Goal: Transaction & Acquisition: Purchase product/service

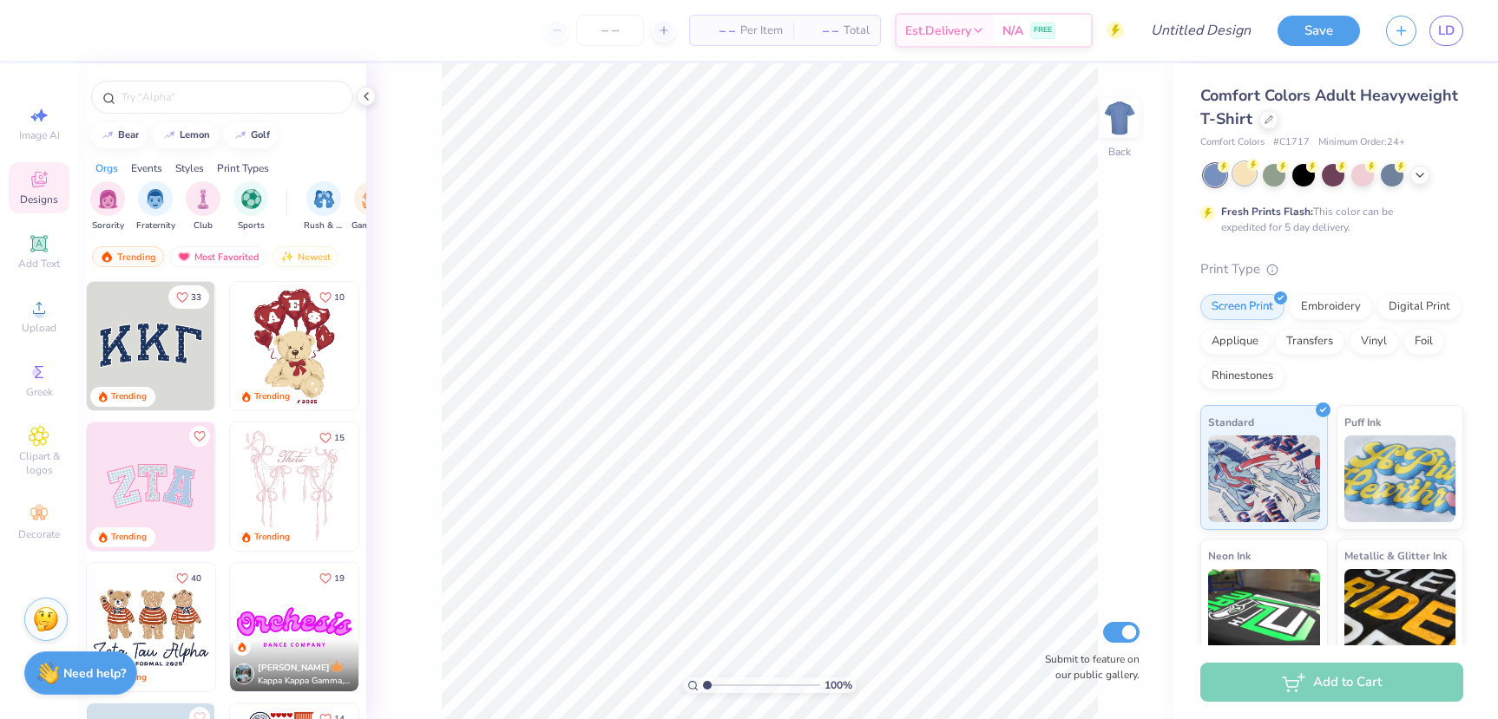
click at [1247, 179] on div at bounding box center [1244, 173] width 23 height 23
click at [1416, 174] on icon at bounding box center [1420, 174] width 14 height 14
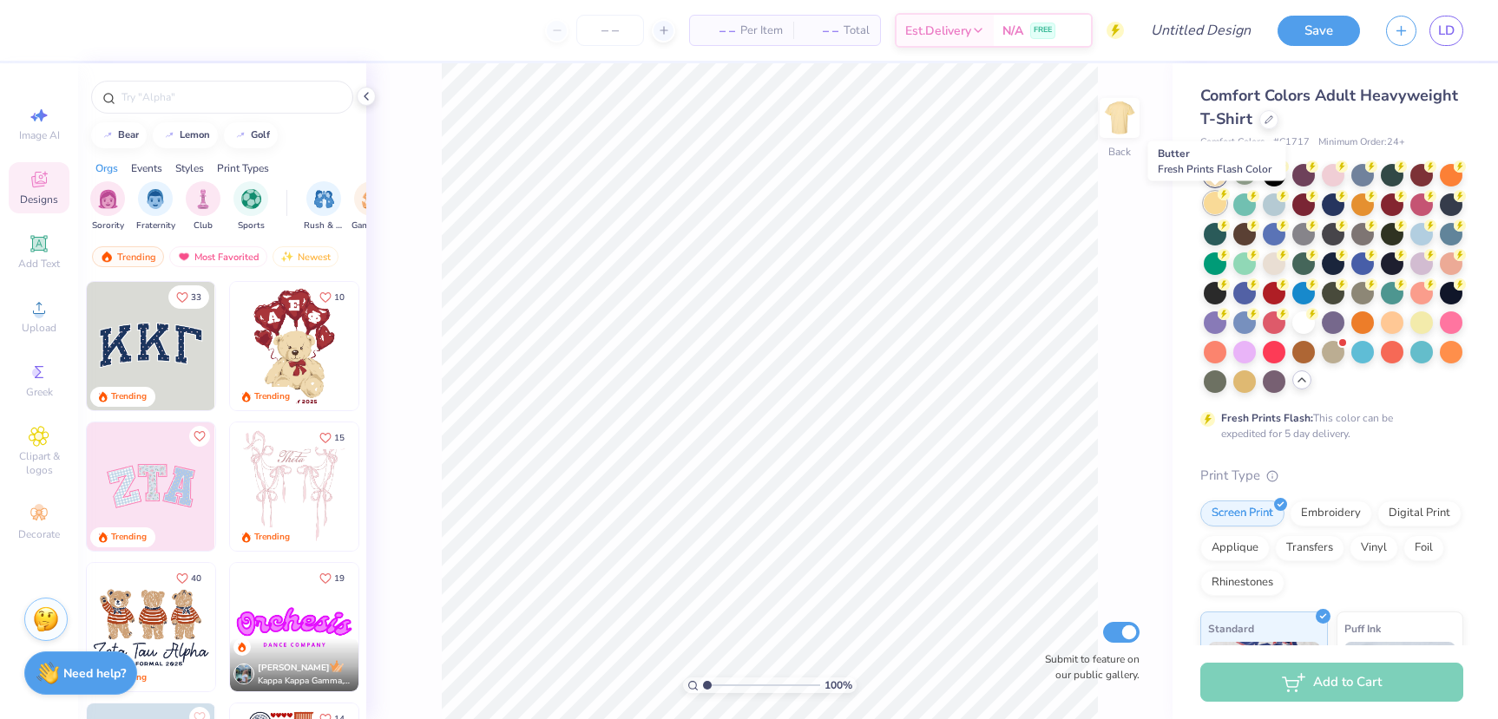
click at [1217, 209] on div at bounding box center [1214, 203] width 23 height 23
click at [1107, 311] on div "100 % Back Submit to feature on our public gallery." at bounding box center [769, 391] width 806 height 656
click at [602, 40] on input "number" at bounding box center [610, 30] width 68 height 31
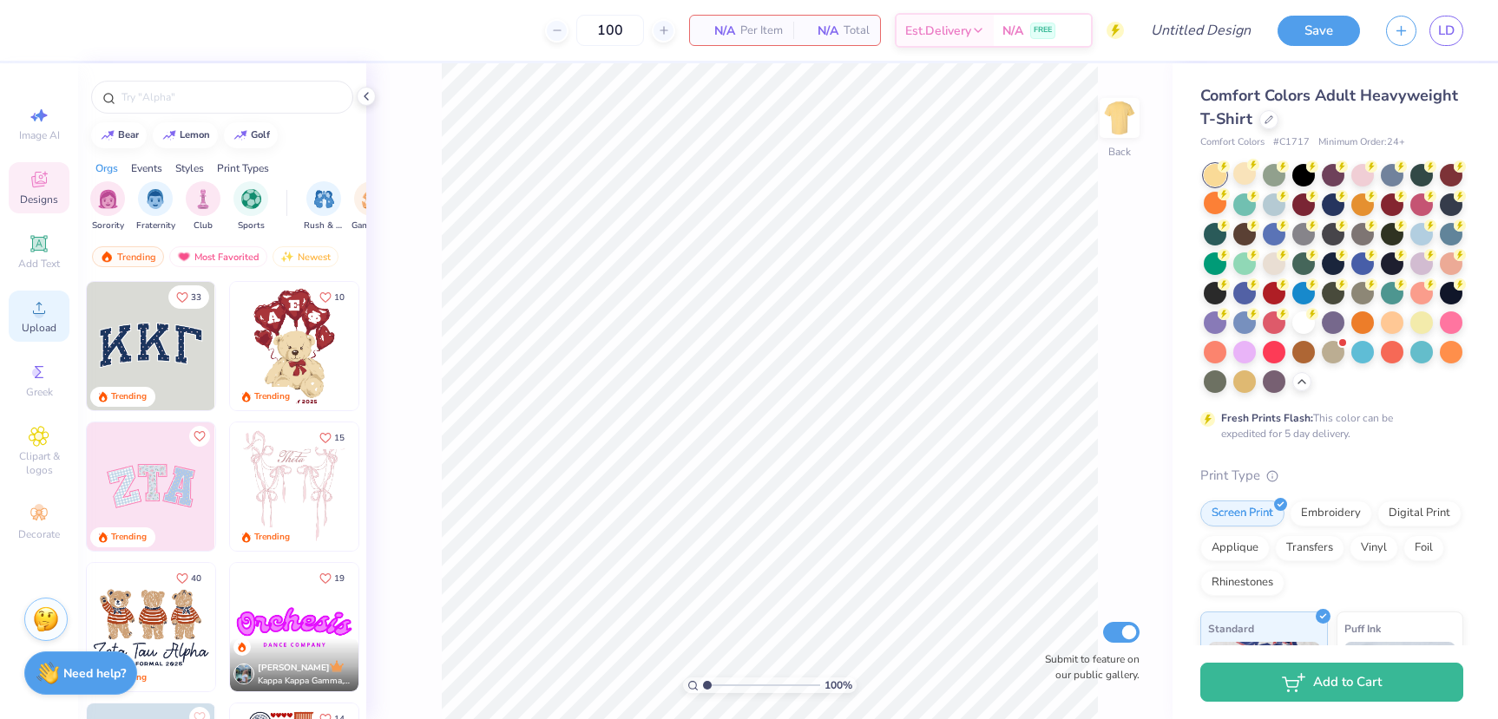
type input "100"
click at [46, 315] on icon at bounding box center [39, 308] width 21 height 21
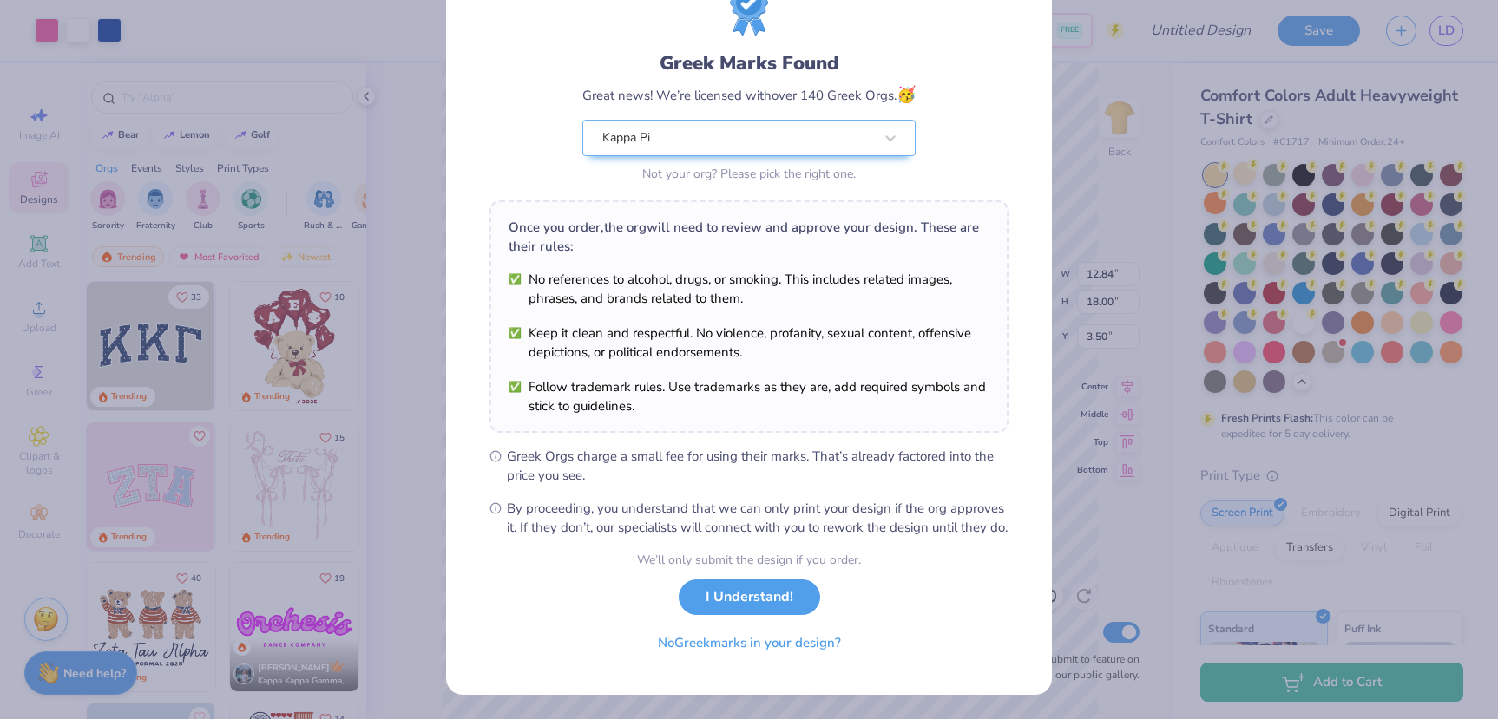
scroll to position [93, 0]
click at [752, 594] on button "I Understand!" at bounding box center [749, 593] width 141 height 36
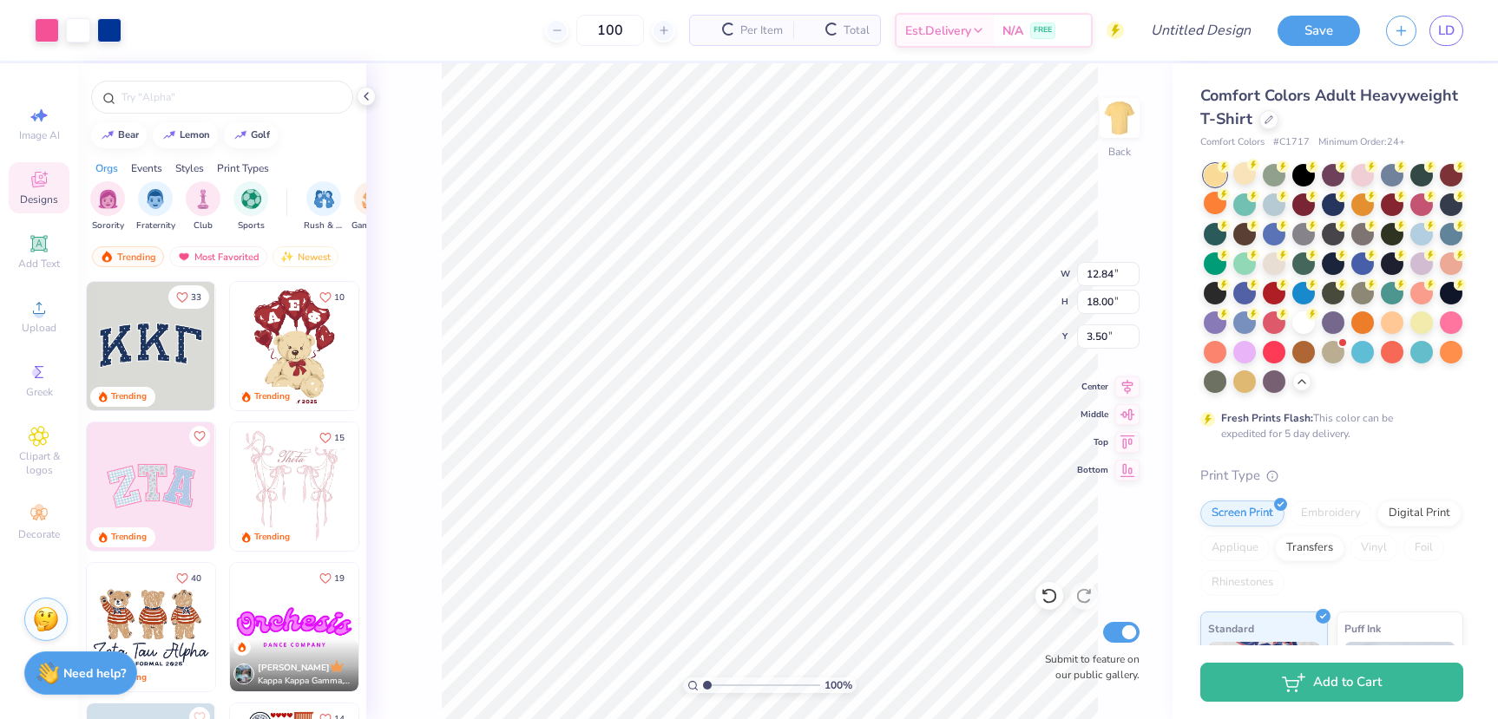
scroll to position [0, 0]
type input "3.97"
type input "5.57"
type input "3.00"
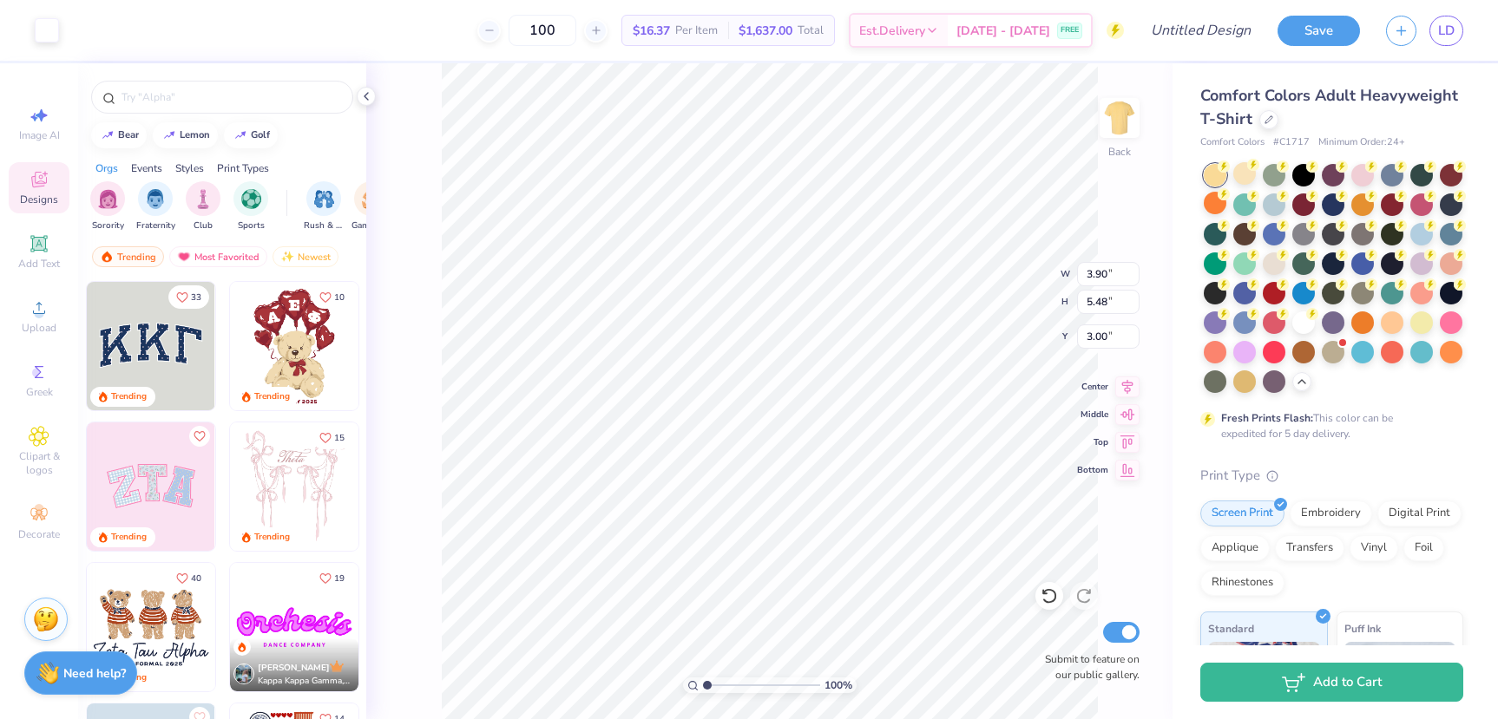
type input "3.90"
type input "5.48"
type input "3.00"
type input "3.50"
type input "4.93"
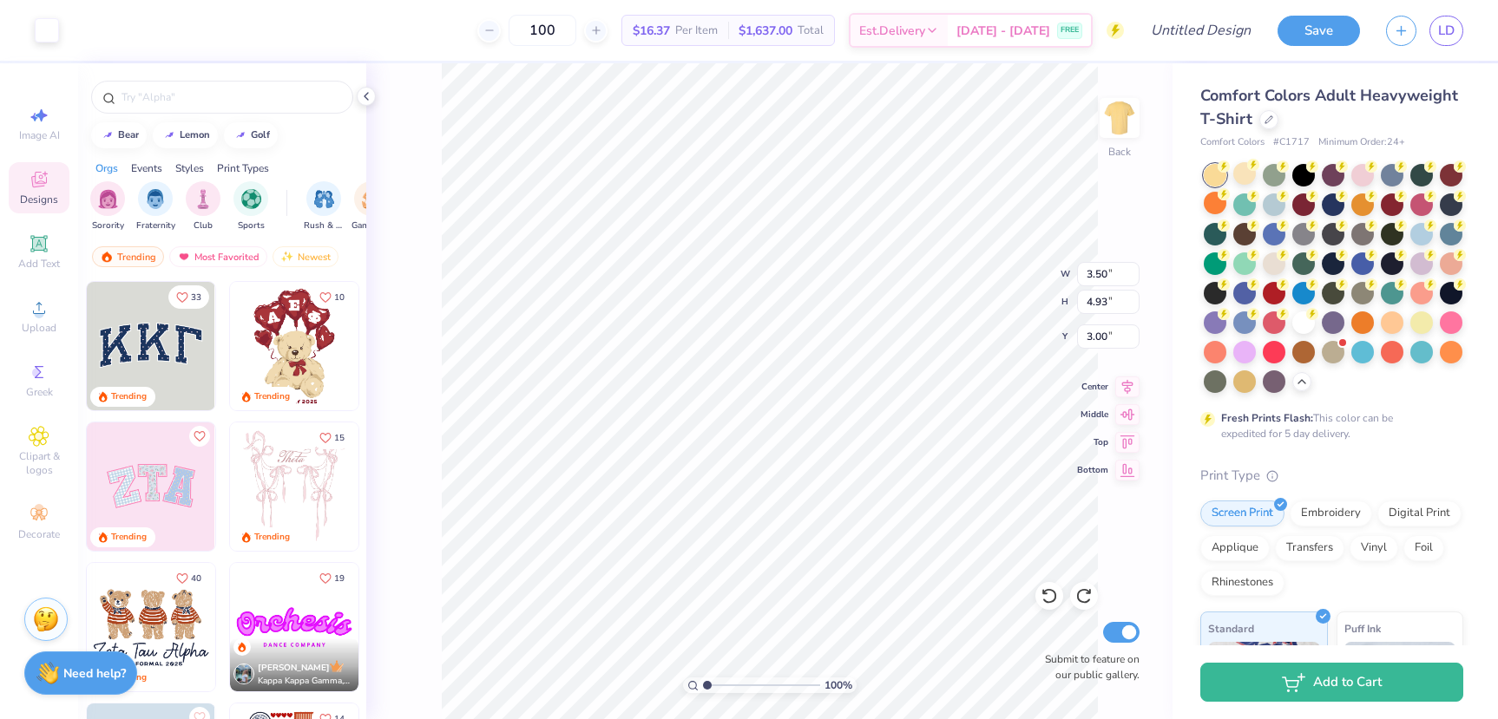
type input "3.90"
type input "5.48"
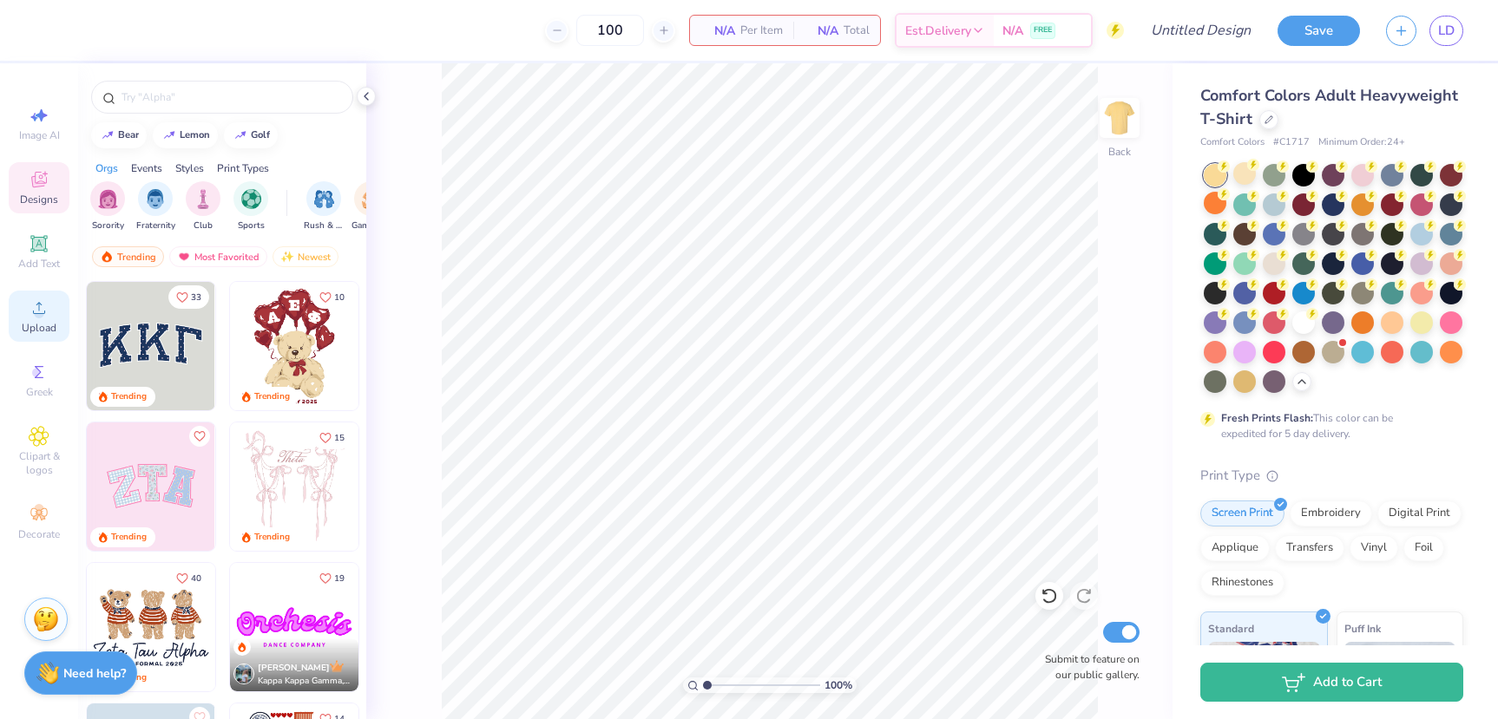
click at [45, 329] on span "Upload" at bounding box center [39, 328] width 35 height 14
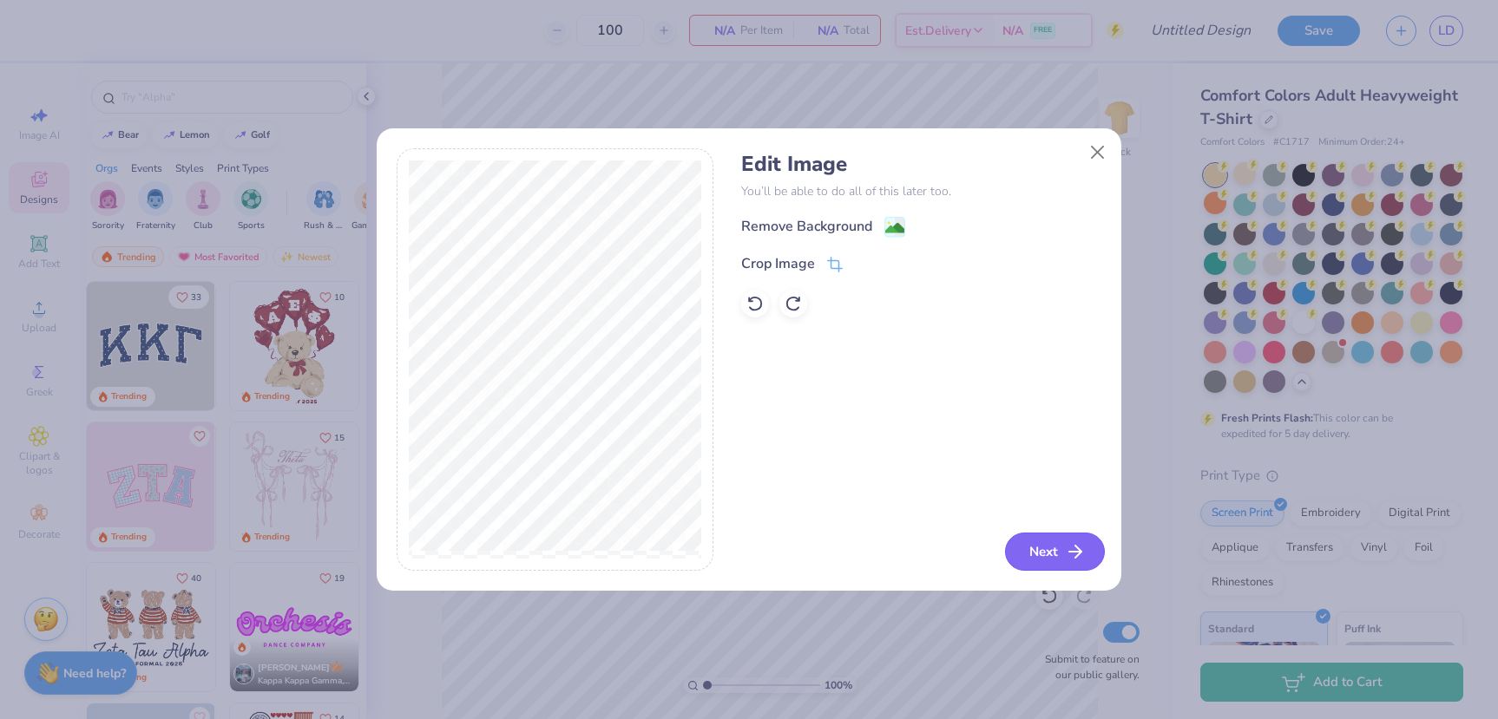
click at [1039, 557] on button "Next" at bounding box center [1055, 552] width 100 height 38
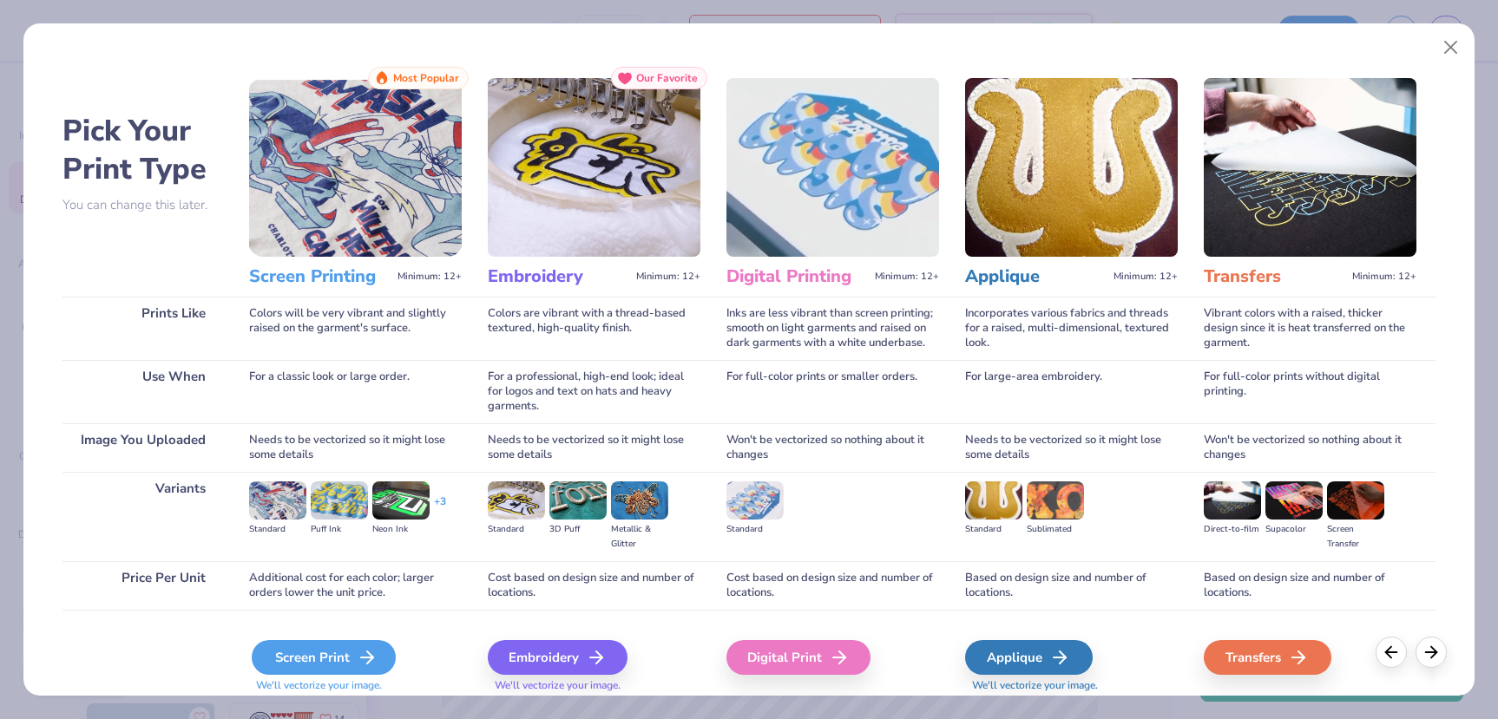
click at [320, 659] on div "Screen Print" at bounding box center [324, 657] width 144 height 35
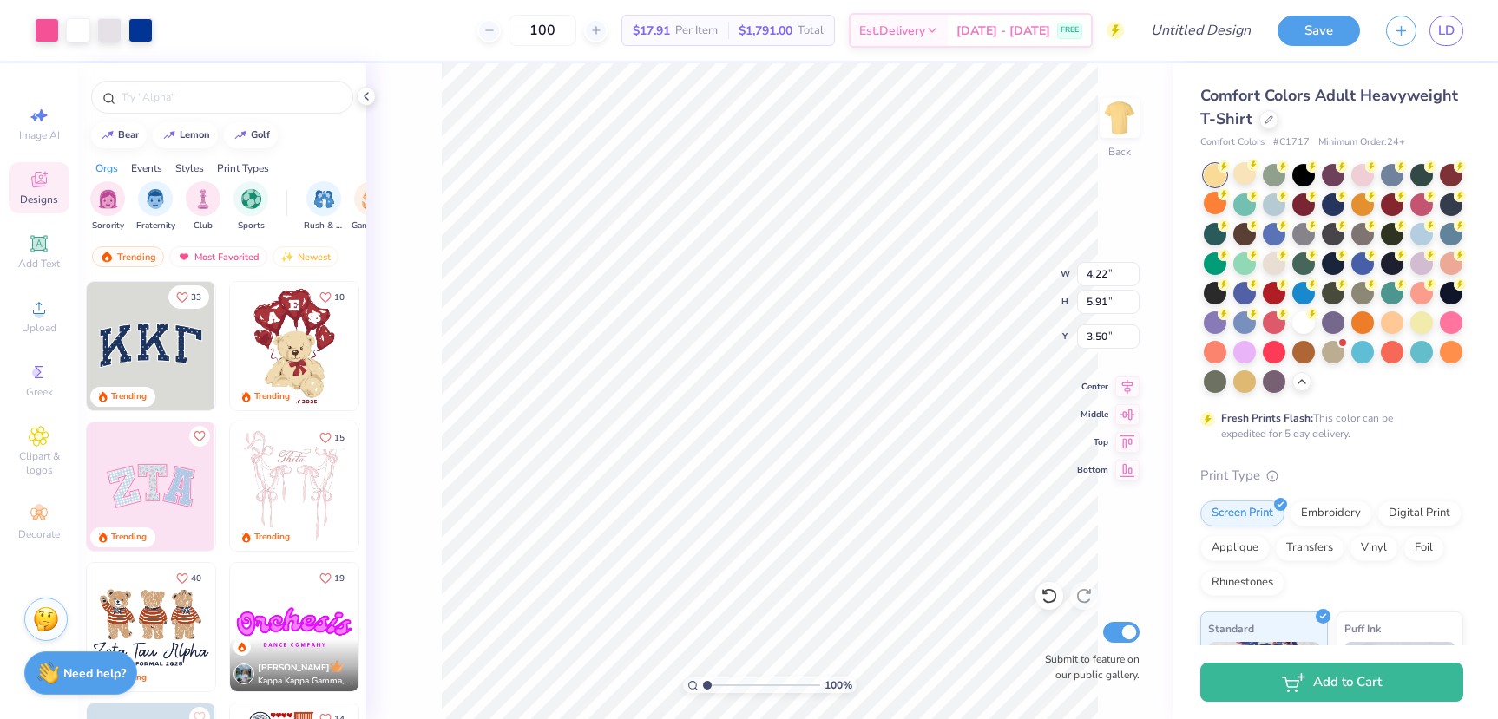
type input "4.22"
type input "5.91"
type input "3.00"
type input "3.84"
type input "5.38"
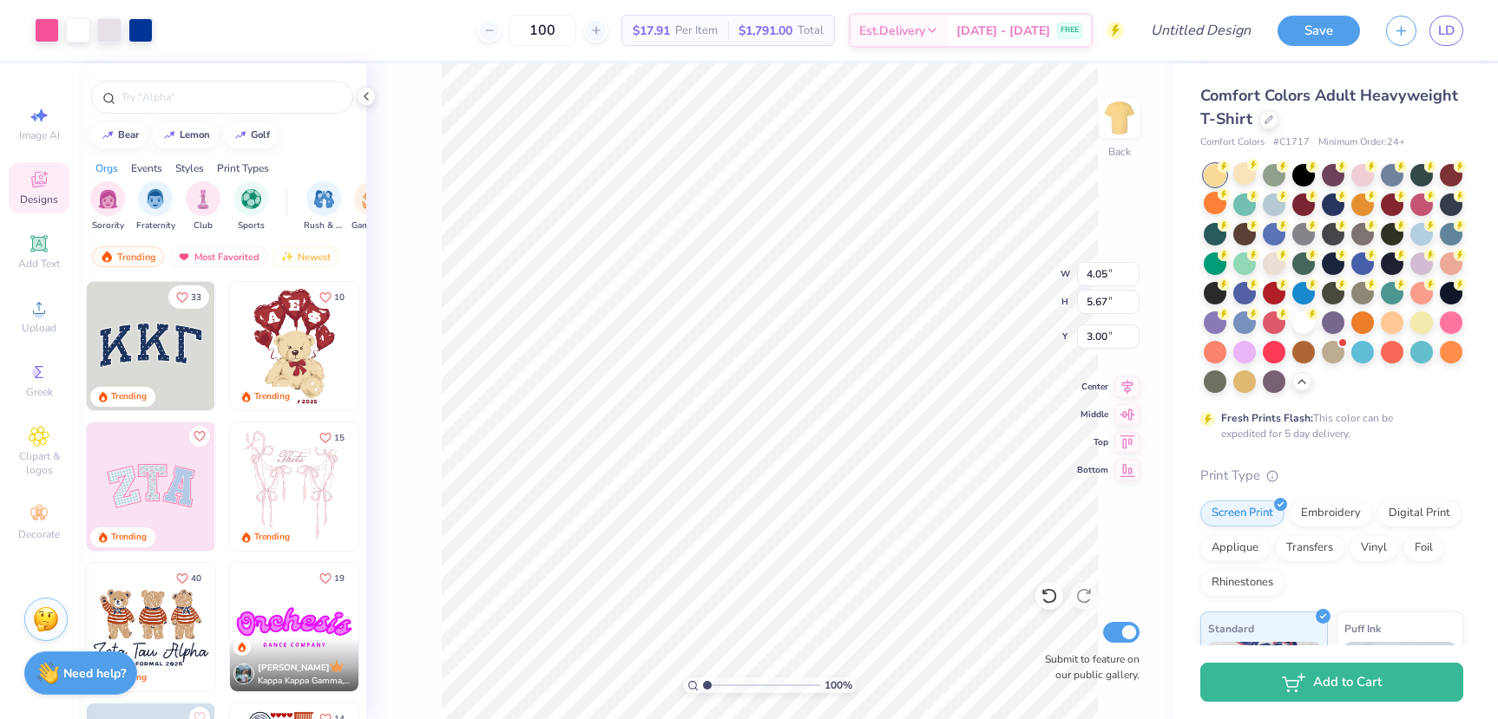
type input "4.05"
type input "5.67"
click at [1115, 113] on img at bounding box center [1119, 117] width 69 height 69
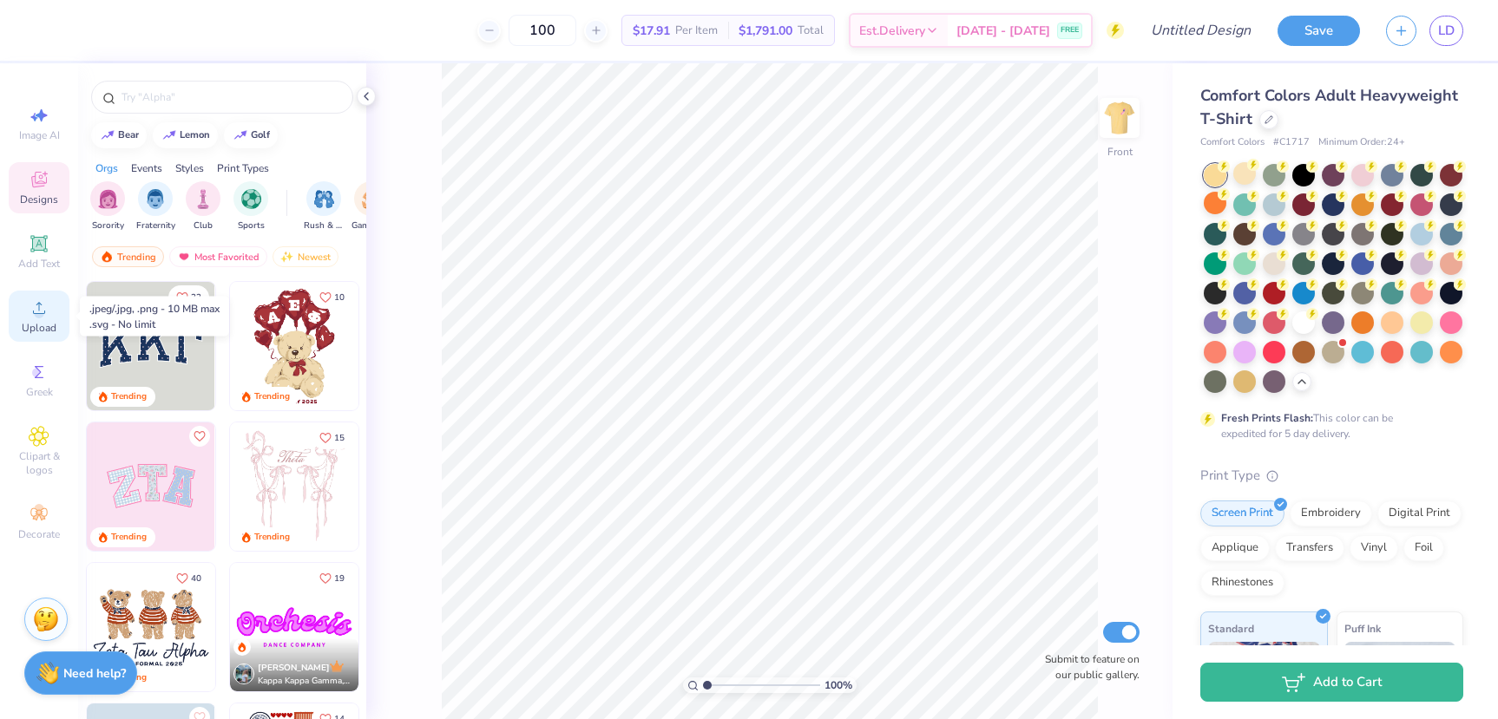
click at [44, 317] on icon at bounding box center [39, 308] width 21 height 21
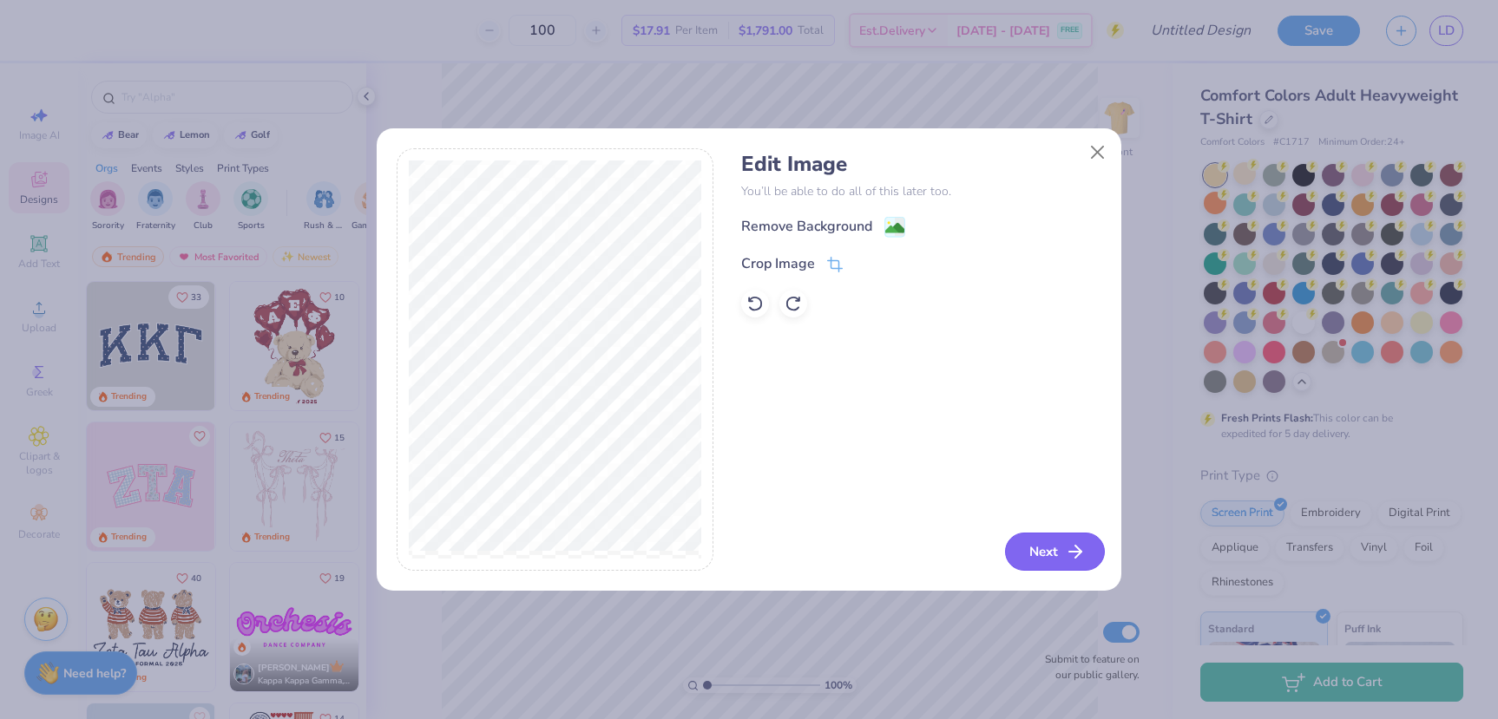
click at [1040, 547] on button "Next" at bounding box center [1055, 552] width 100 height 38
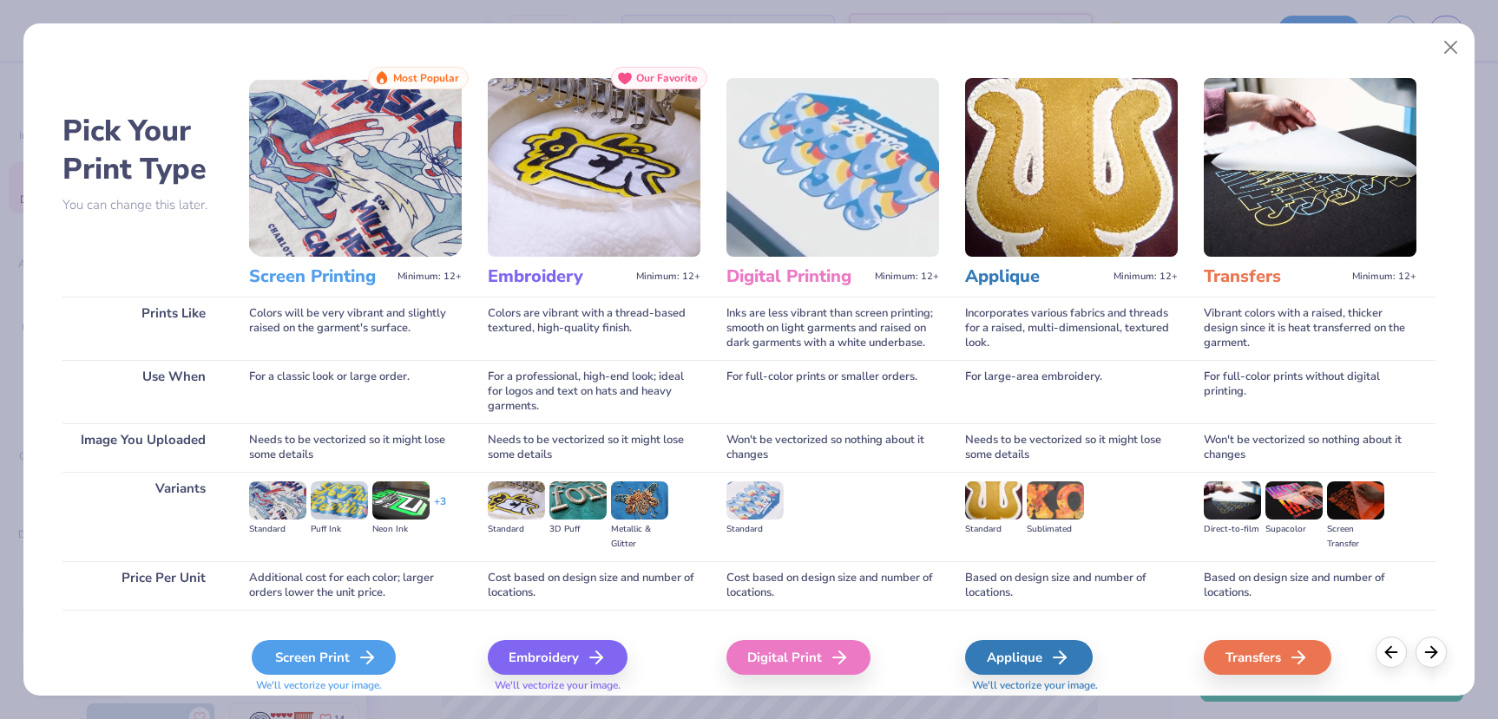
click at [314, 655] on div "Screen Print" at bounding box center [324, 657] width 144 height 35
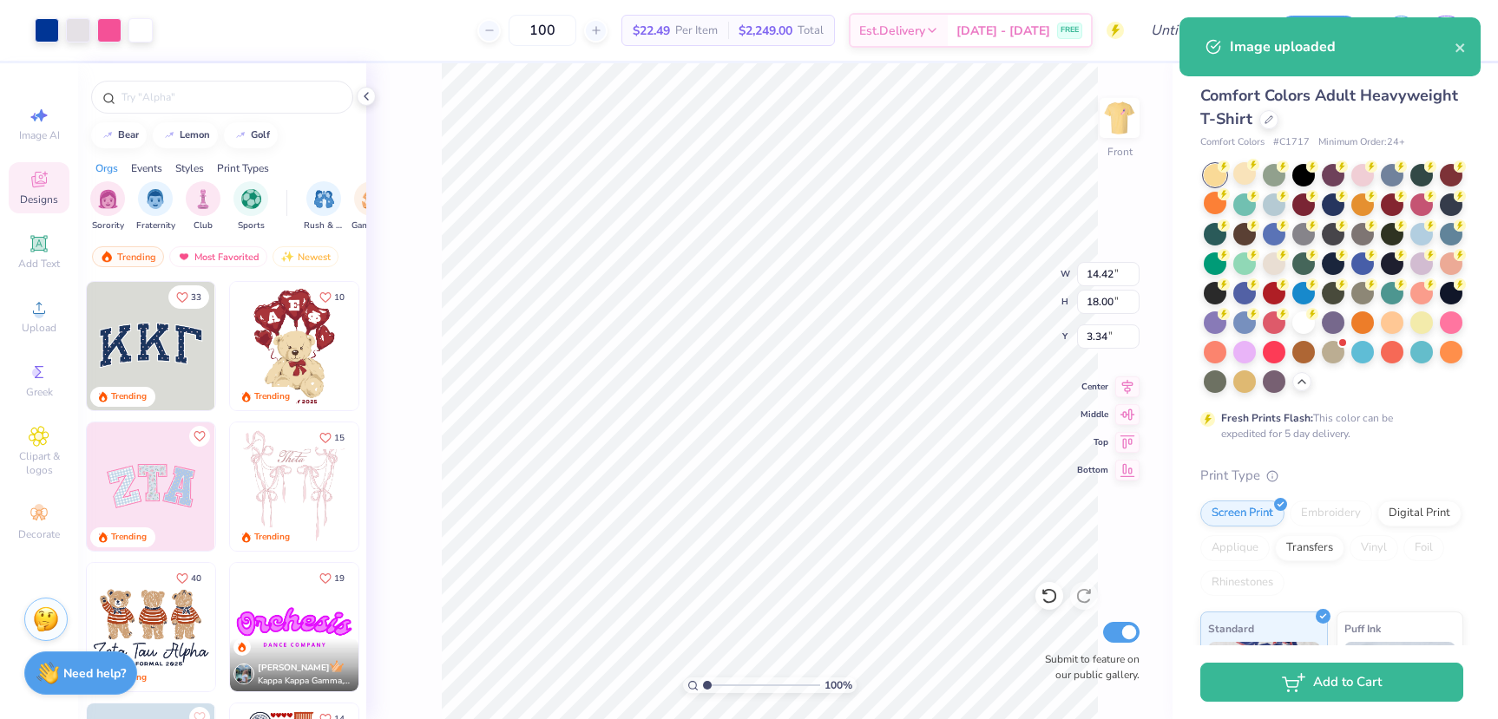
type input "3.34"
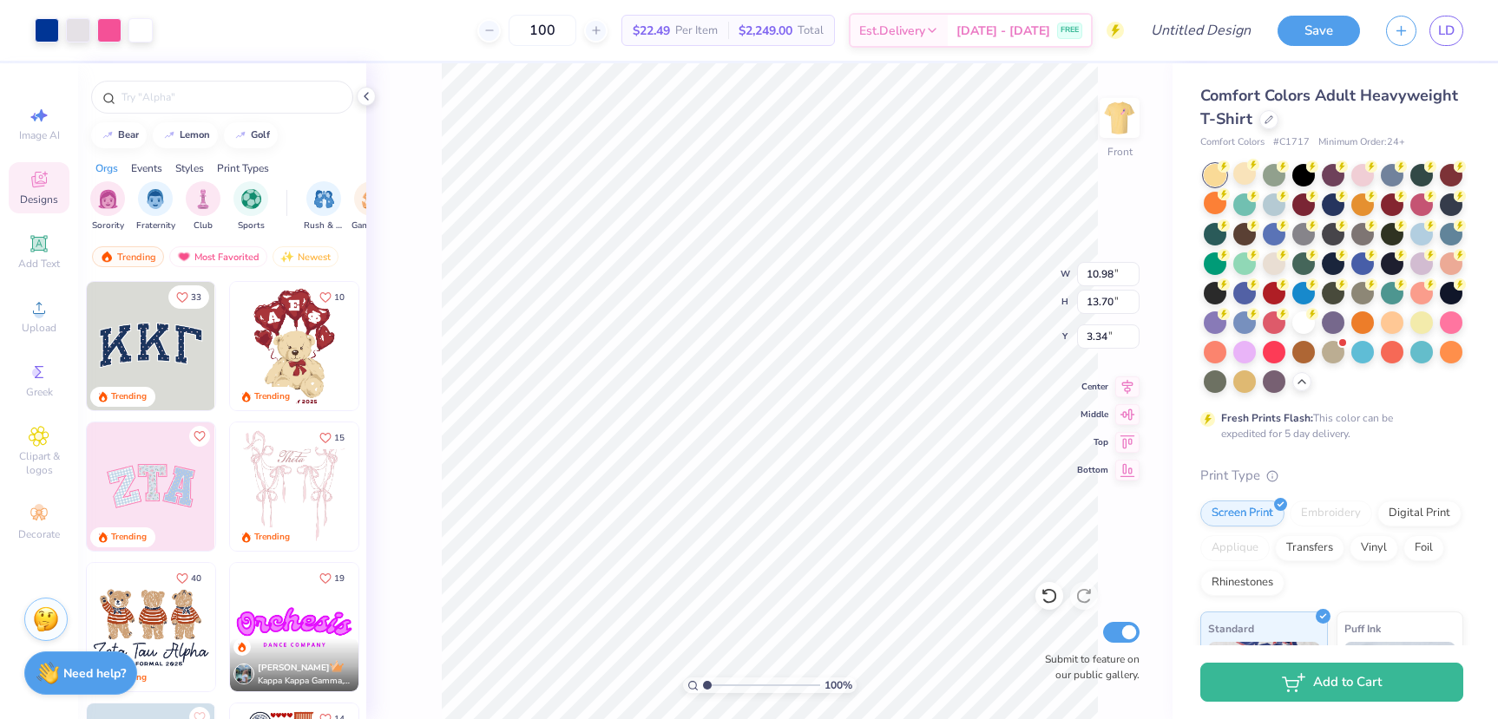
type input "10.98"
type input "13.70"
type input "3.00"
type input "11.54"
type input "14.40"
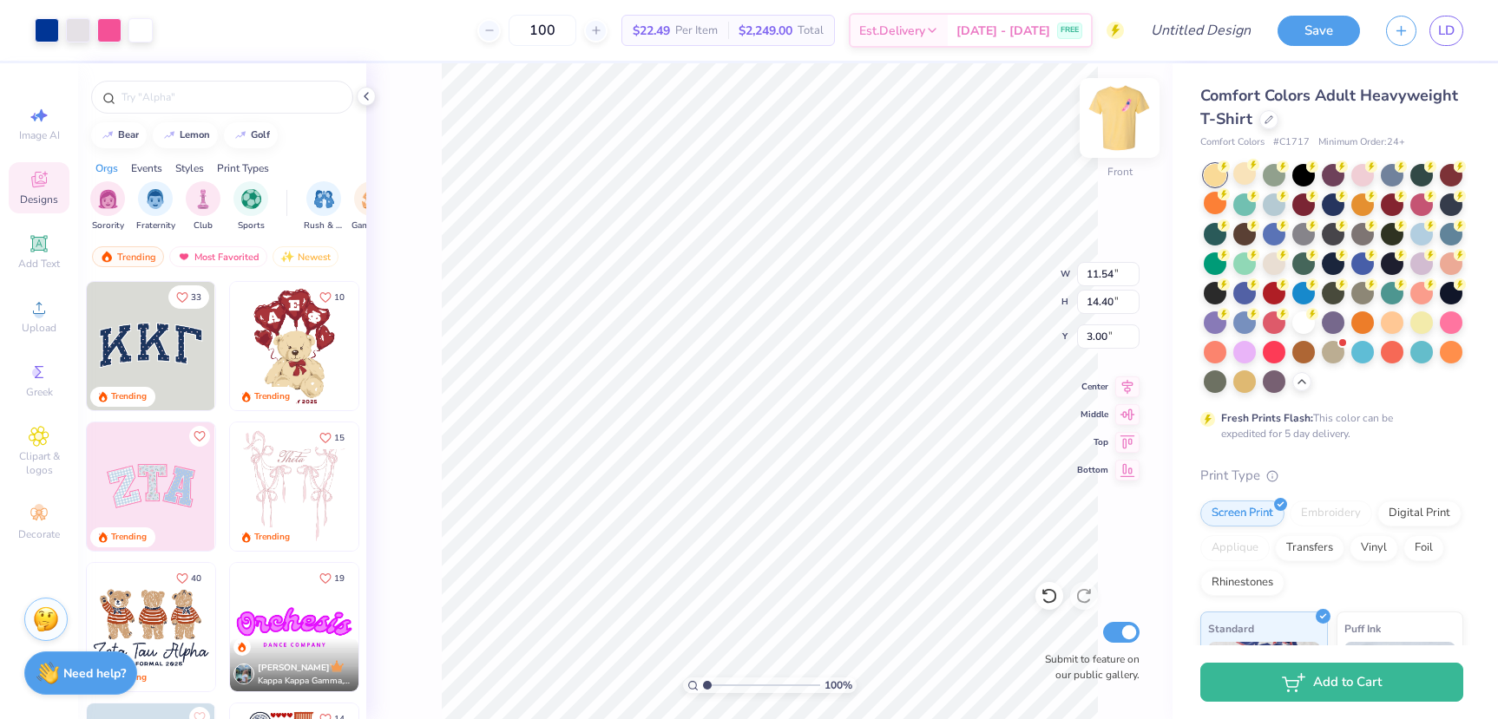
click at [1125, 123] on img at bounding box center [1119, 117] width 69 height 69
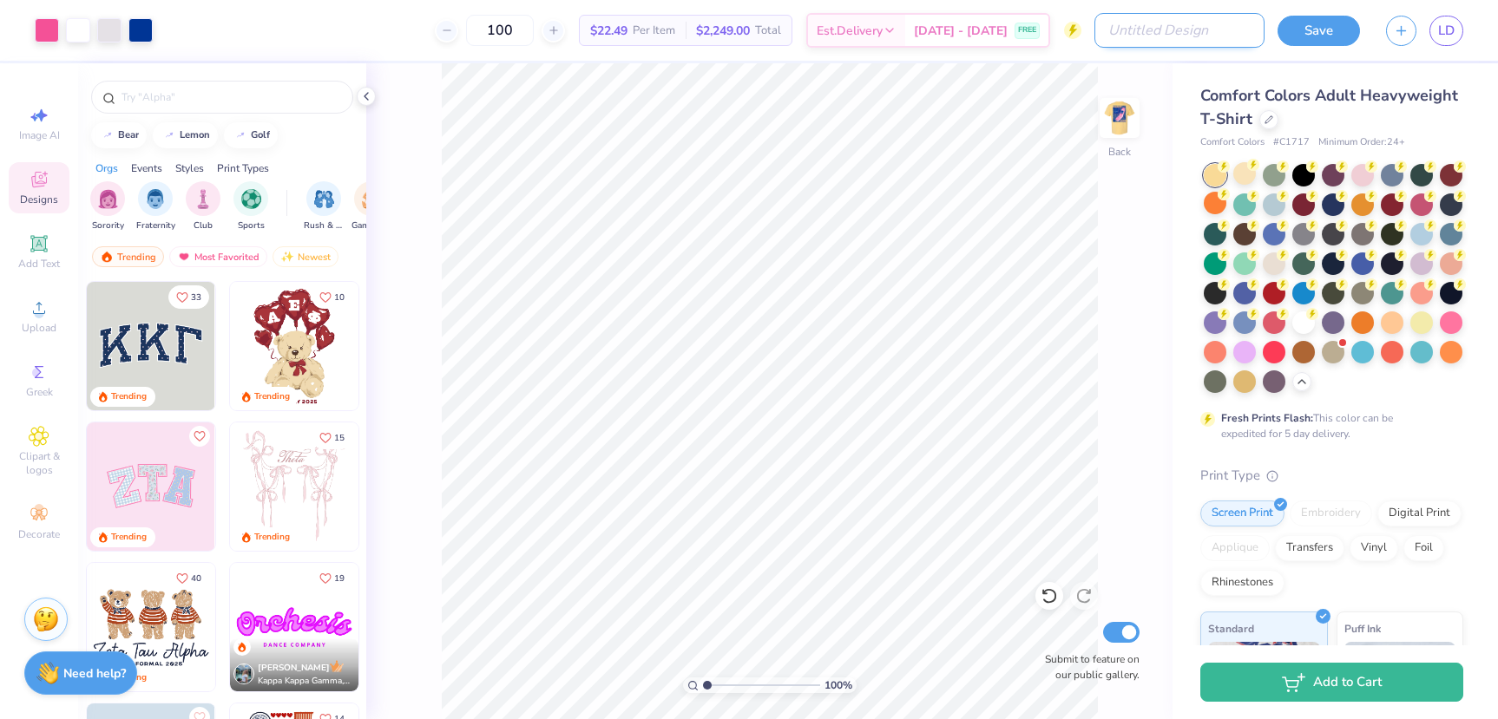
click at [1203, 36] on input "Design Title" at bounding box center [1179, 30] width 170 height 35
type input "Kappa Pi Fall Rush 2025"
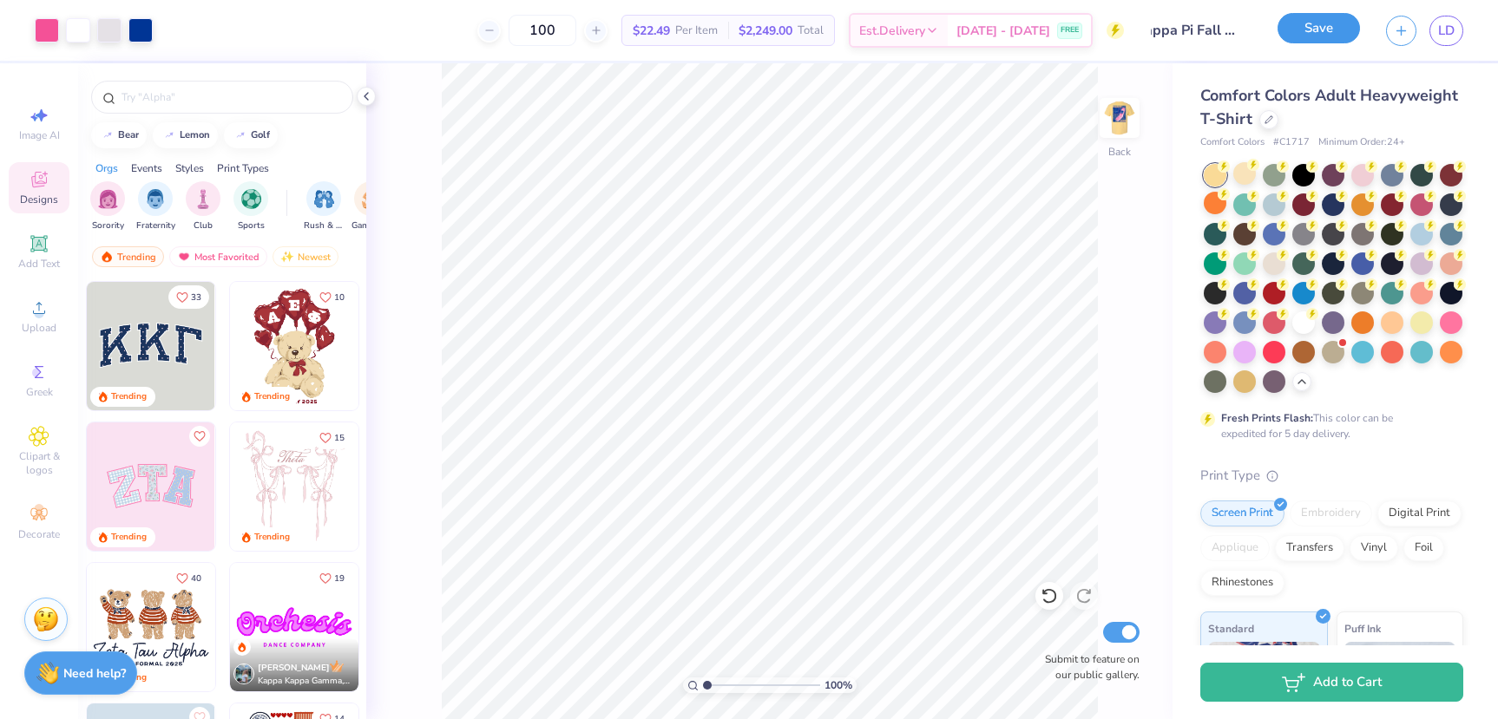
scroll to position [0, 0]
click at [1308, 38] on button "Save" at bounding box center [1318, 28] width 82 height 30
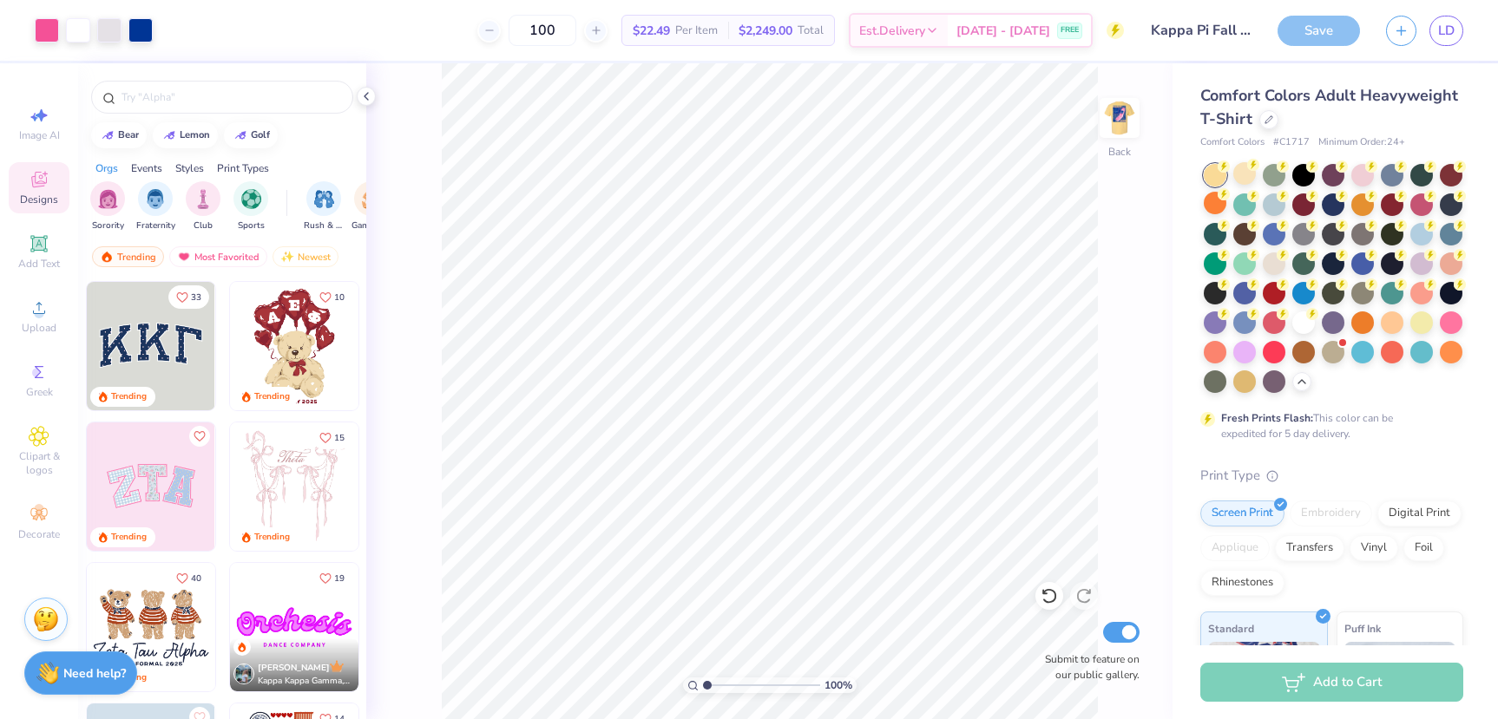
click at [670, 35] on span "$22.49" at bounding box center [651, 31] width 37 height 18
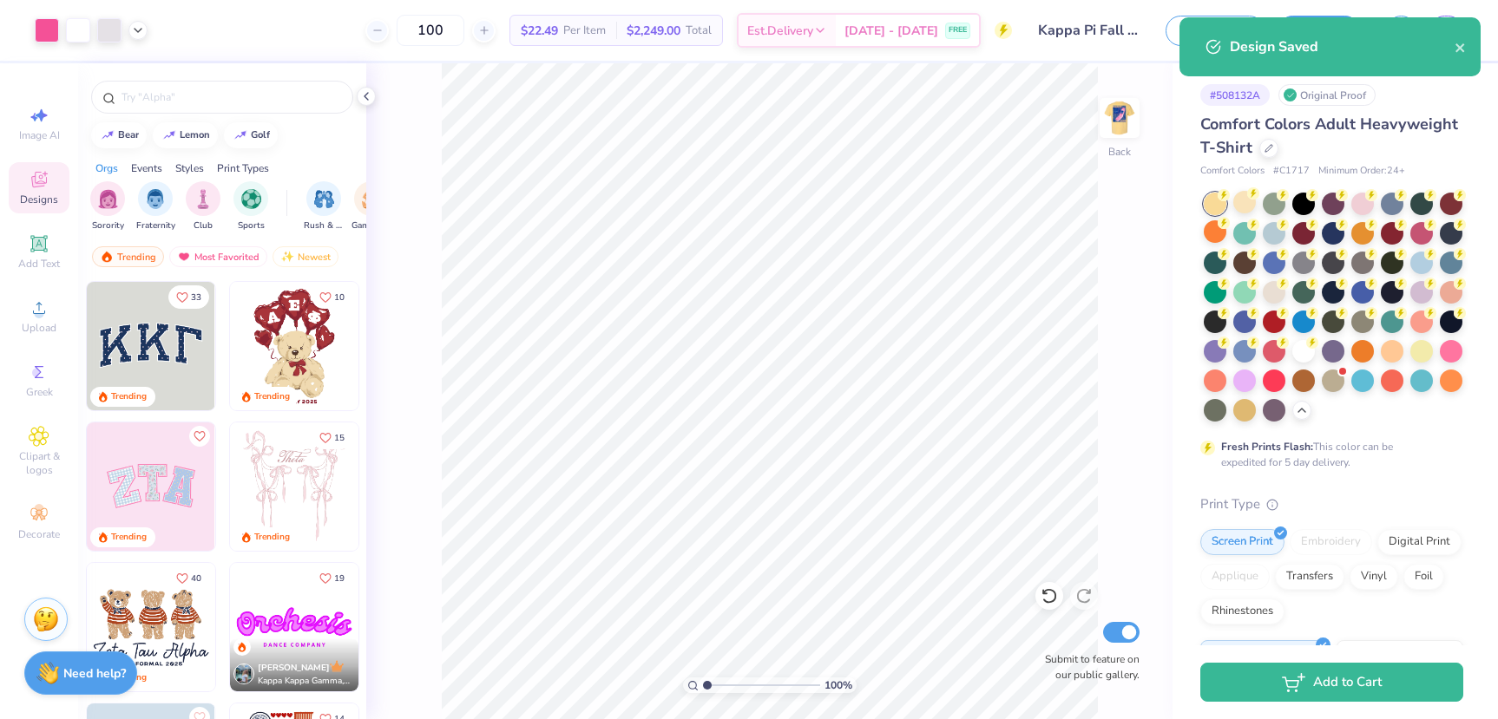
click at [582, 33] on span "Per Item" at bounding box center [584, 31] width 43 height 18
click at [137, 34] on icon at bounding box center [138, 29] width 14 height 14
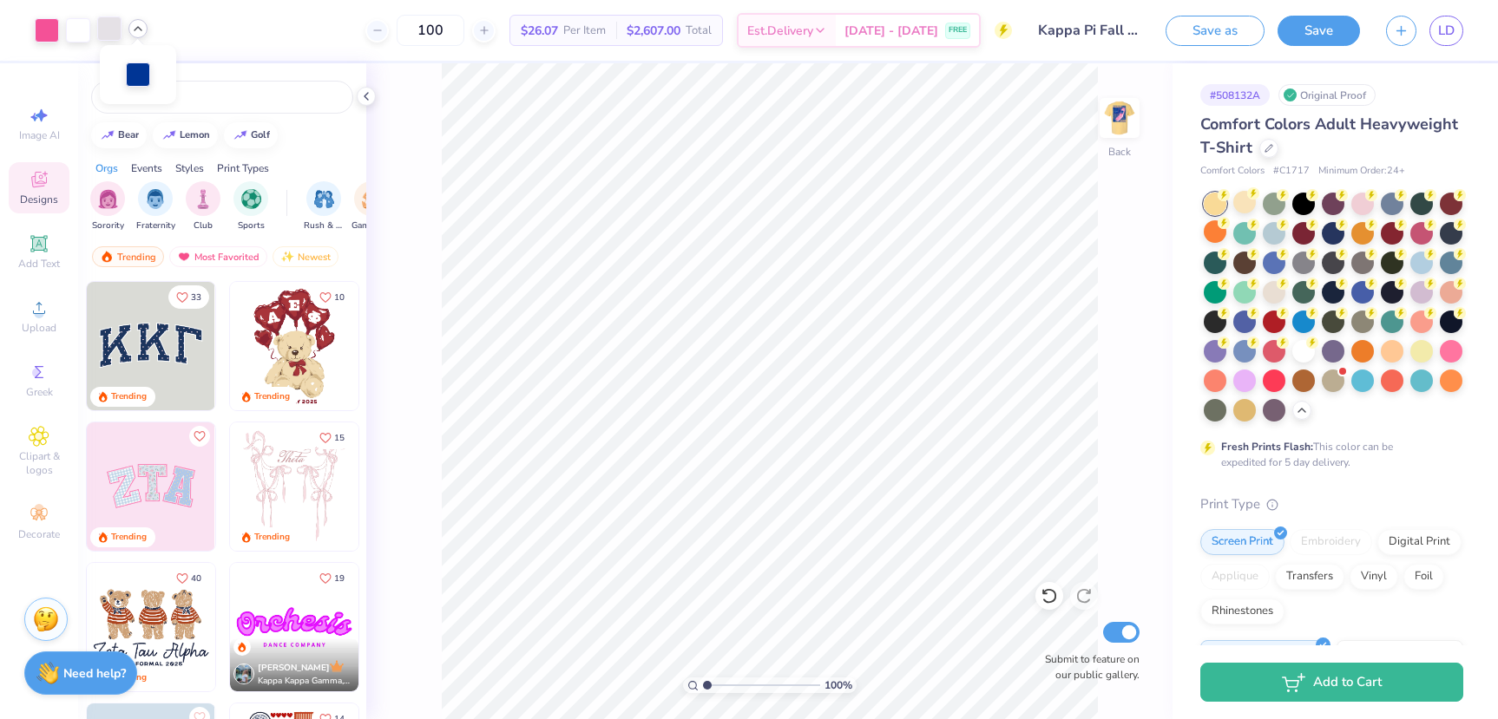
click at [108, 31] on div at bounding box center [109, 28] width 24 height 24
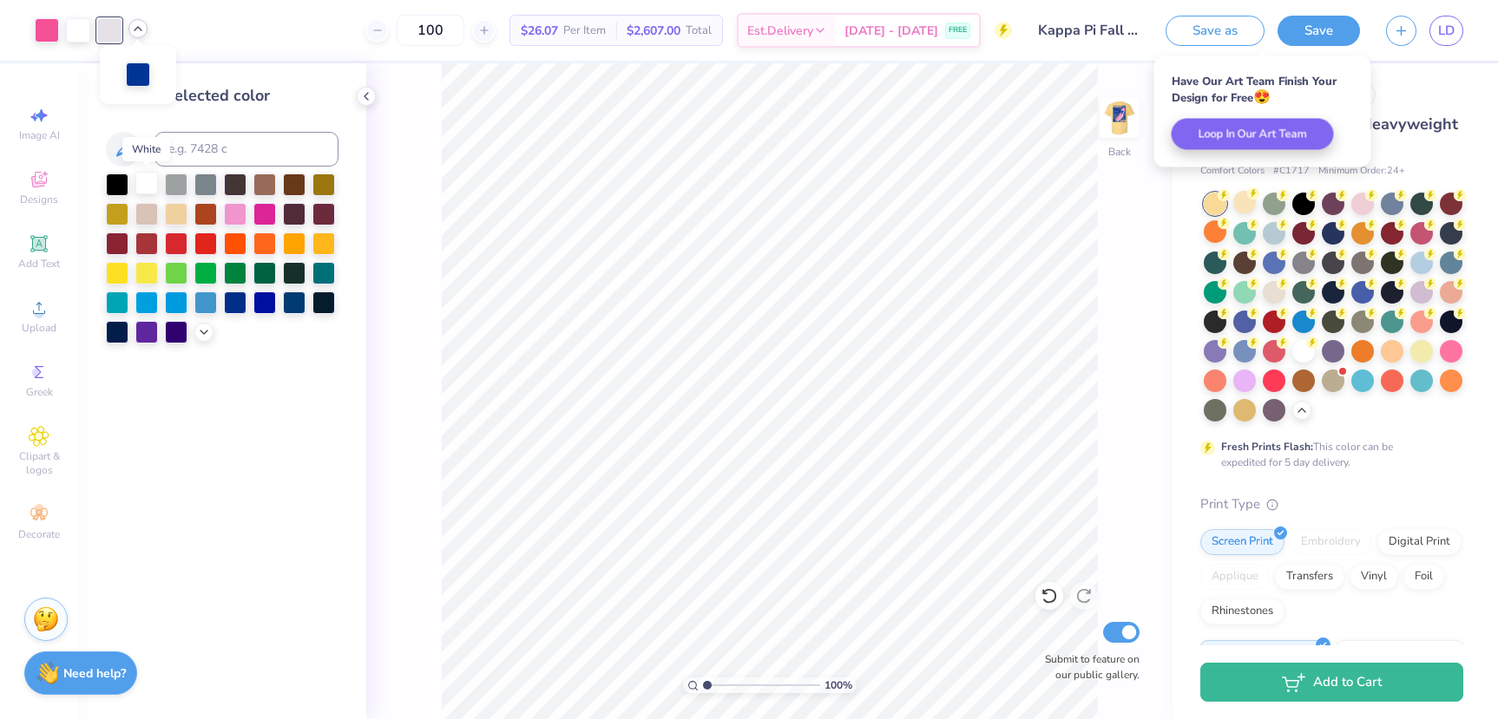
click at [142, 182] on div at bounding box center [146, 183] width 23 height 23
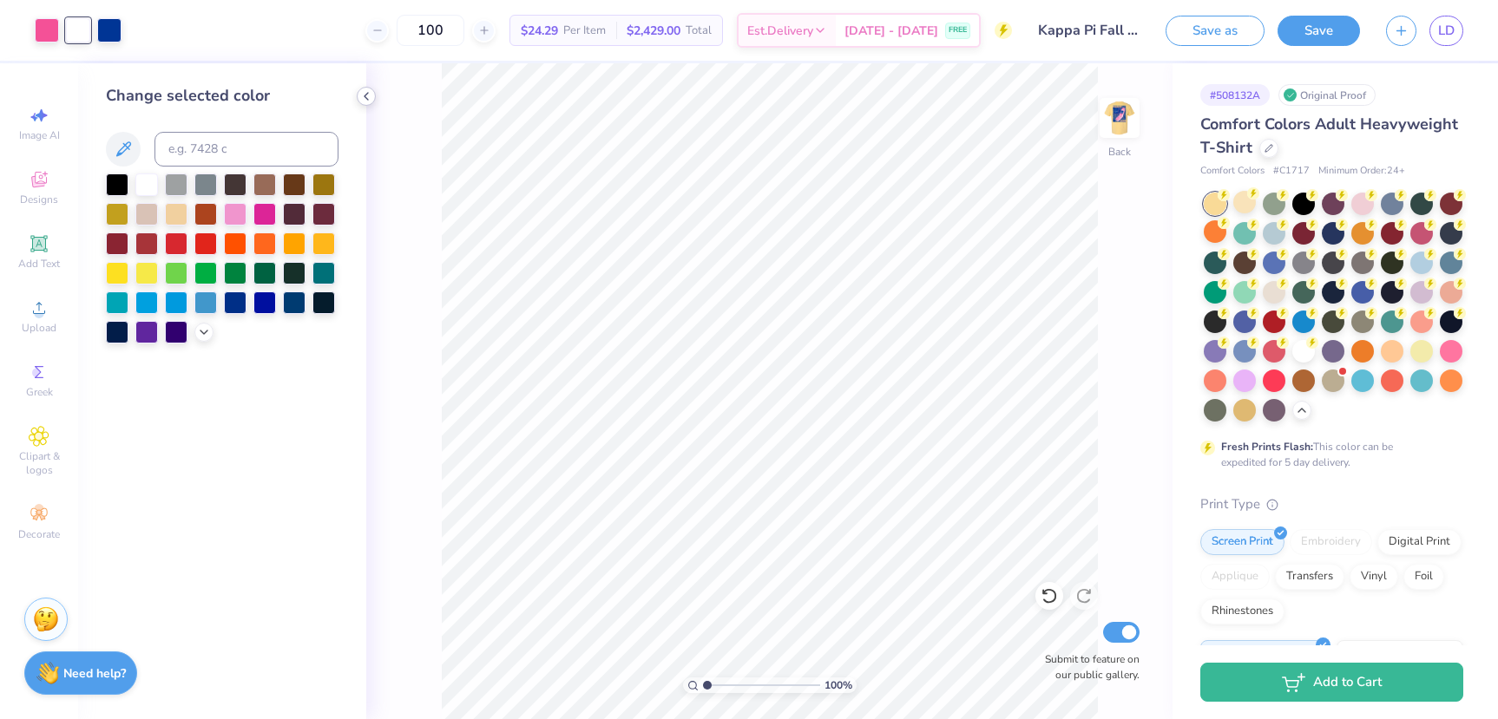
click at [368, 98] on icon at bounding box center [366, 96] width 14 height 14
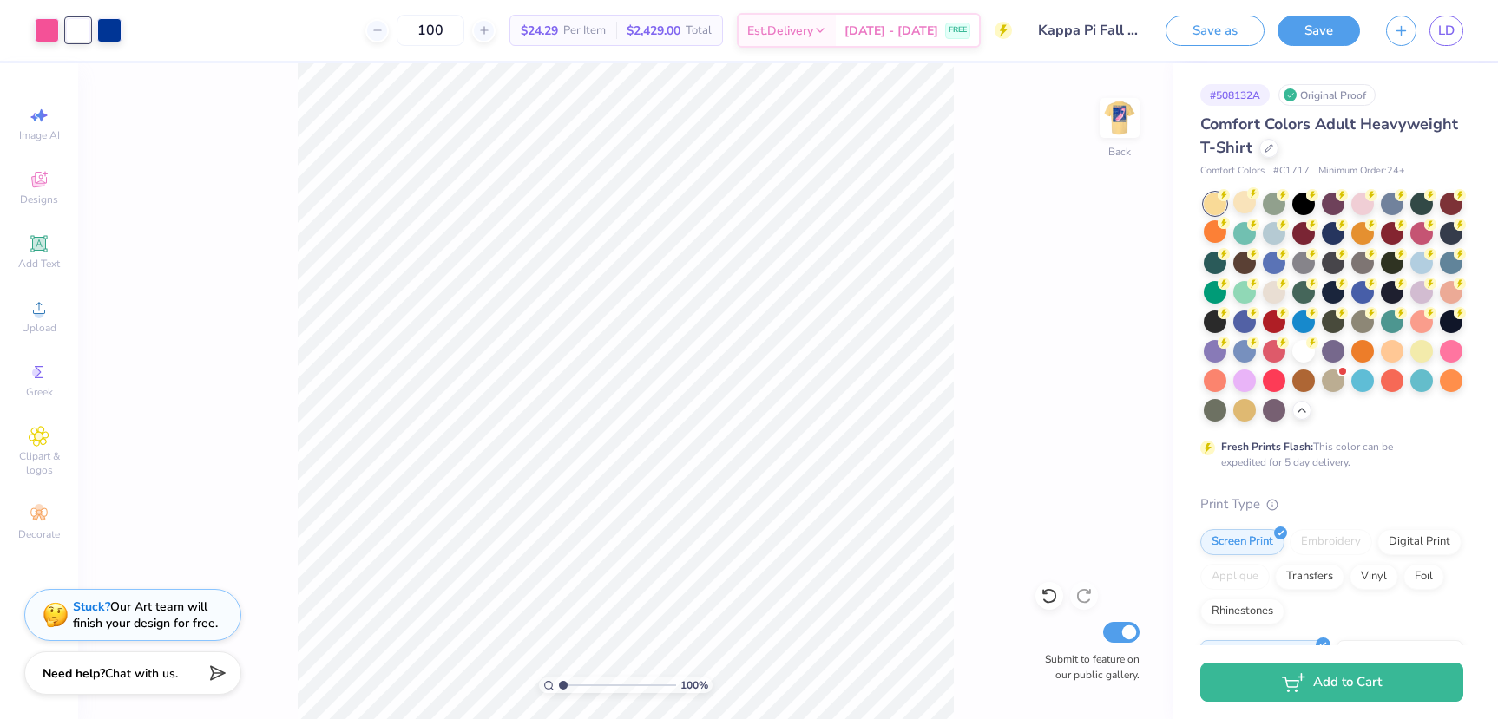
click at [1232, 174] on span "Comfort Colors" at bounding box center [1232, 171] width 64 height 15
click at [1226, 100] on div "# 508132A" at bounding box center [1234, 95] width 69 height 22
